Goal: Use online tool/utility

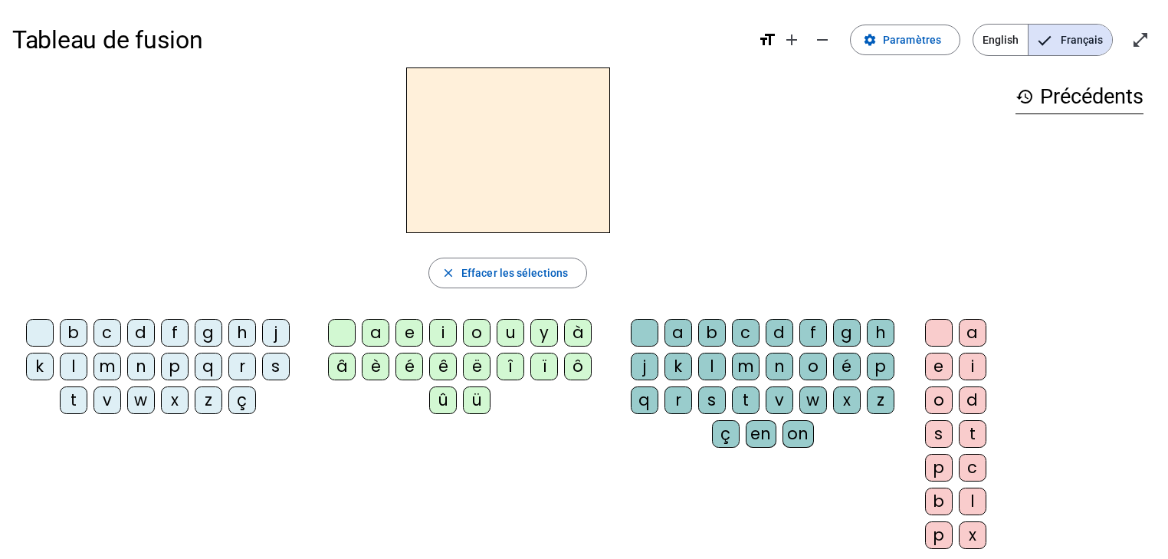
drag, startPoint x: 1396, startPoint y: 53, endPoint x: 853, endPoint y: 255, distance: 579.8
click at [853, 255] on div "close [PERSON_NAME] les sélections b c d f g h j k l m n p q r s t v w x z ç a …" at bounding box center [507, 314] width 991 height 494
click at [270, 333] on div "j" at bounding box center [276, 333] width 28 height 28
click at [510, 334] on div "u" at bounding box center [511, 333] width 28 height 28
click at [382, 327] on div "a" at bounding box center [376, 333] width 28 height 28
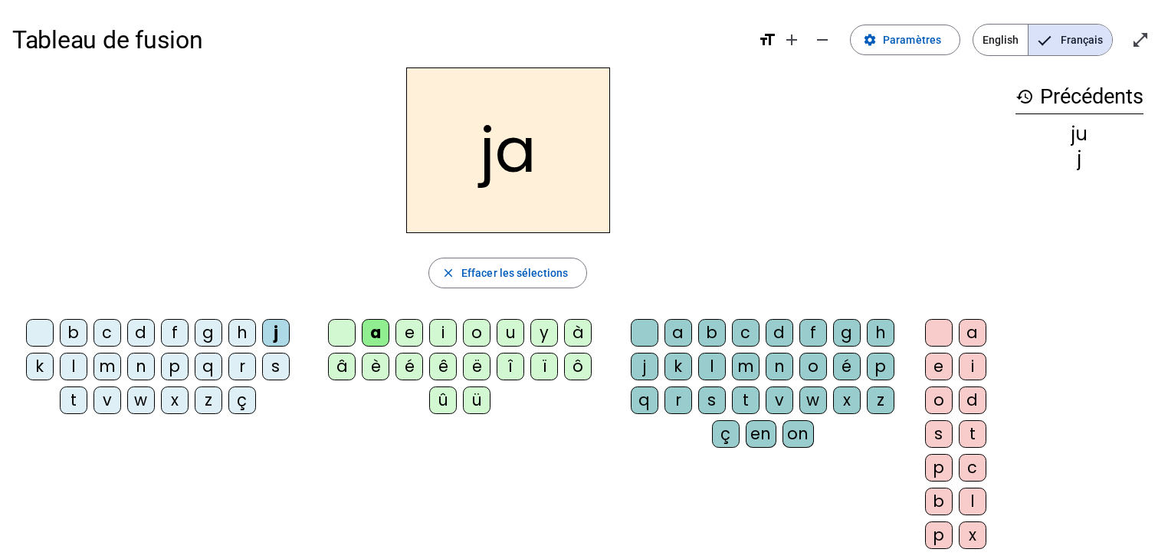
click at [405, 332] on div "e" at bounding box center [409, 333] width 28 height 28
click at [444, 328] on div "i" at bounding box center [443, 333] width 28 height 28
drag, startPoint x: 507, startPoint y: 164, endPoint x: 484, endPoint y: 164, distance: 23.0
click at [484, 164] on h2 "ji" at bounding box center [508, 150] width 204 height 166
click at [638, 190] on div "ji" at bounding box center [507, 150] width 991 height 166
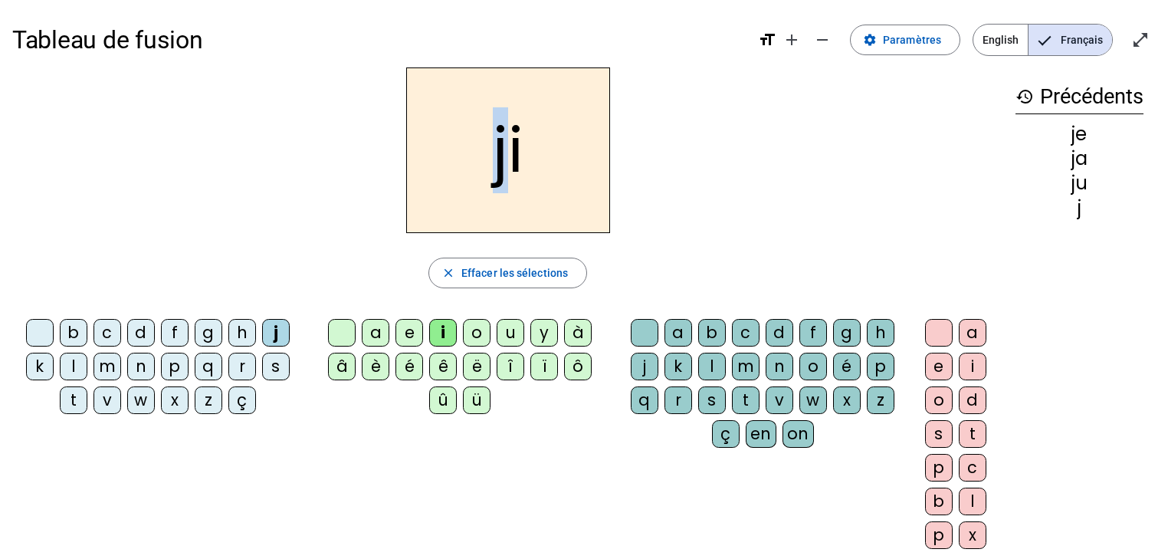
drag, startPoint x: 501, startPoint y: 167, endPoint x: 485, endPoint y: 169, distance: 16.2
click at [485, 169] on h2 "ji" at bounding box center [508, 150] width 204 height 166
click at [110, 405] on div "v" at bounding box center [107, 400] width 28 height 28
click at [507, 331] on div "u" at bounding box center [511, 333] width 28 height 28
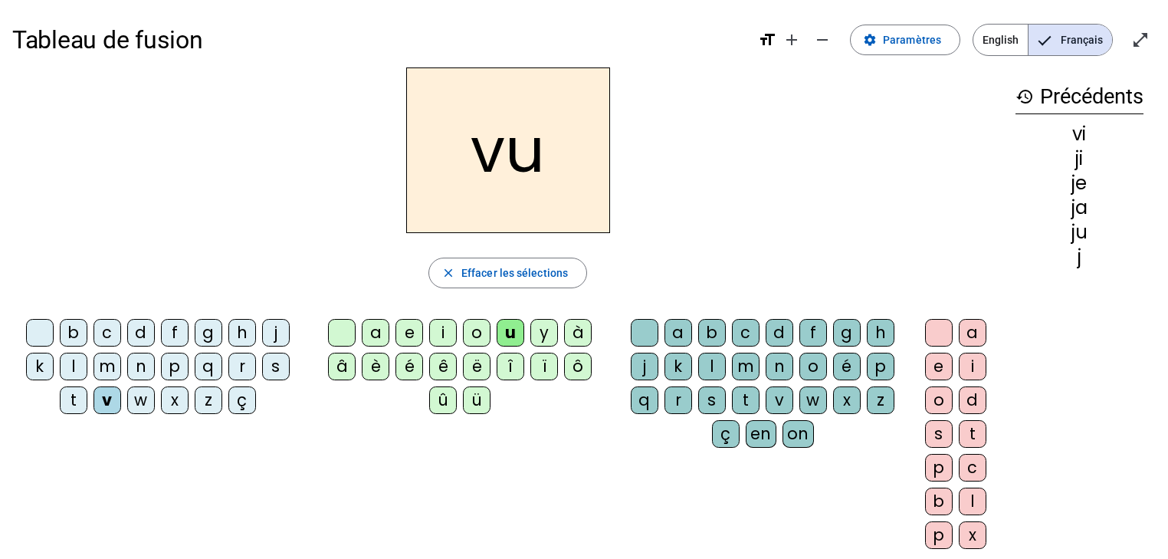
click at [79, 362] on div "l" at bounding box center [74, 367] width 28 height 28
click at [269, 377] on div "s" at bounding box center [276, 367] width 28 height 28
